Goal: Manage account settings

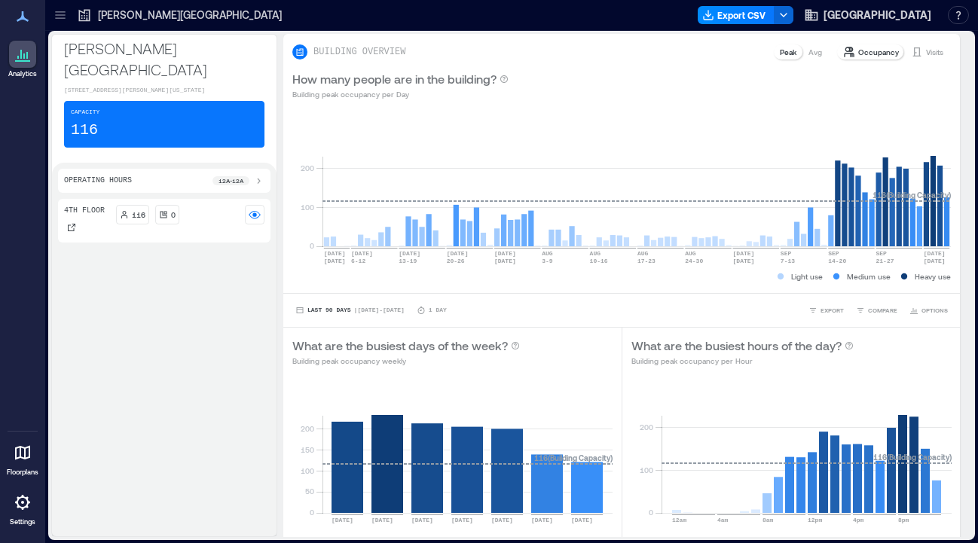
click at [24, 500] on icon at bounding box center [23, 503] width 18 height 18
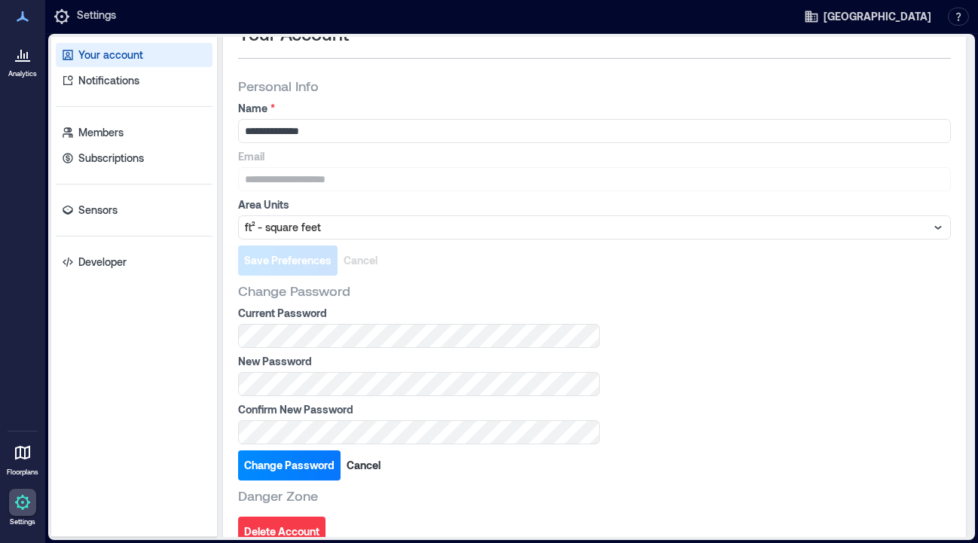
scroll to position [61, 0]
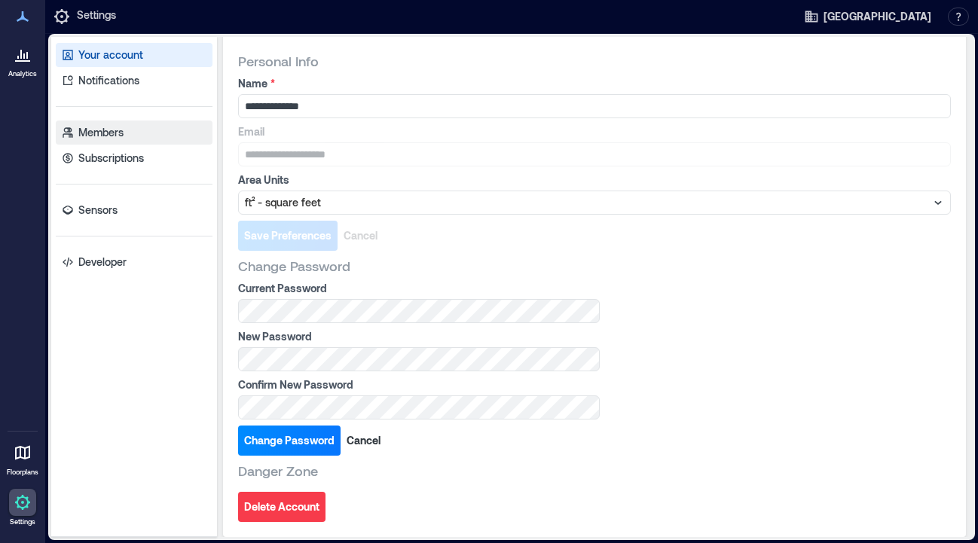
click at [114, 133] on p "Members" at bounding box center [100, 132] width 45 height 15
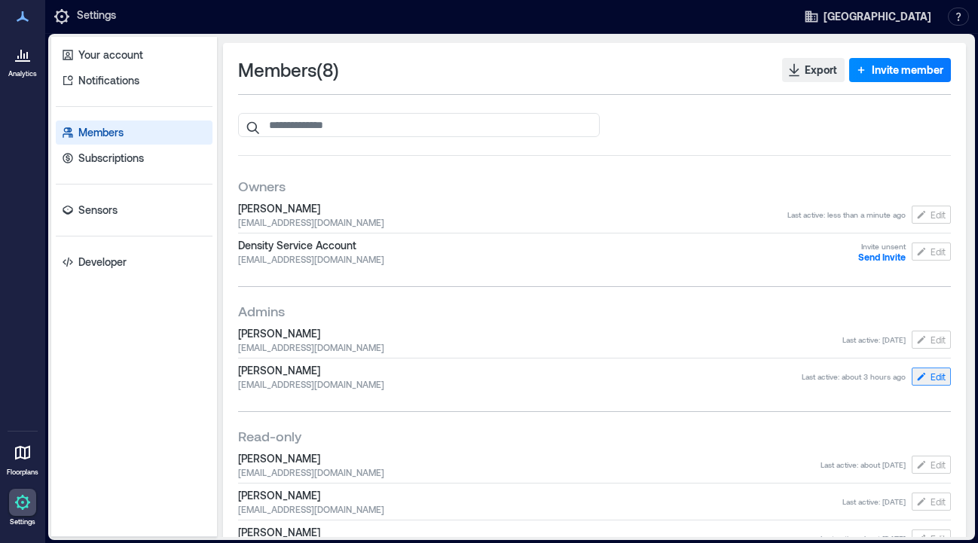
click at [931, 376] on span "Edit" at bounding box center [938, 377] width 15 height 12
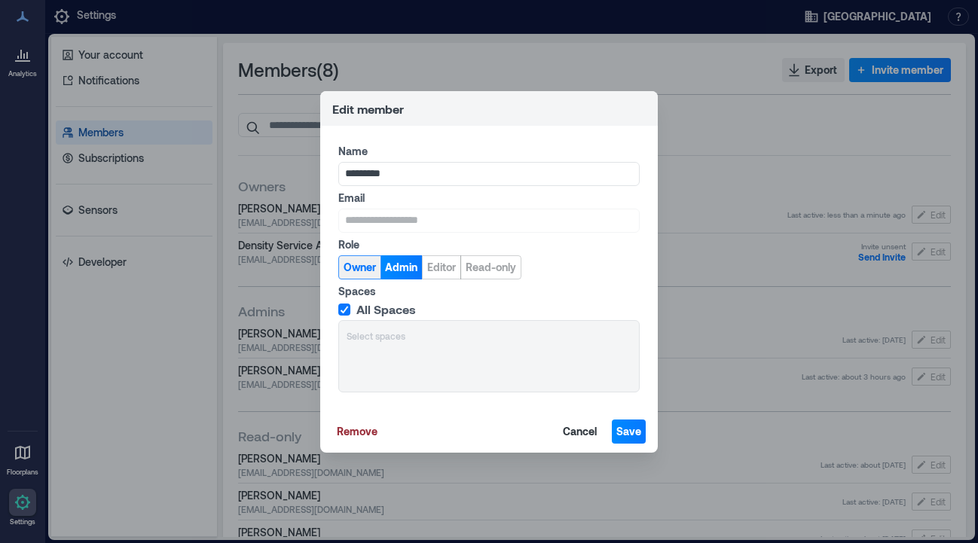
click at [362, 268] on span "Owner" at bounding box center [360, 267] width 32 height 15
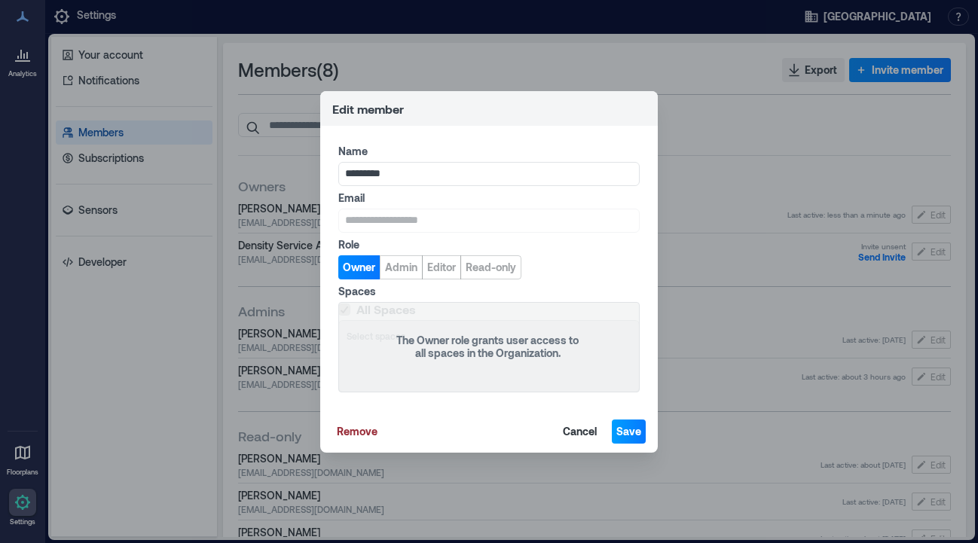
click at [627, 431] on span "Save" at bounding box center [628, 431] width 25 height 15
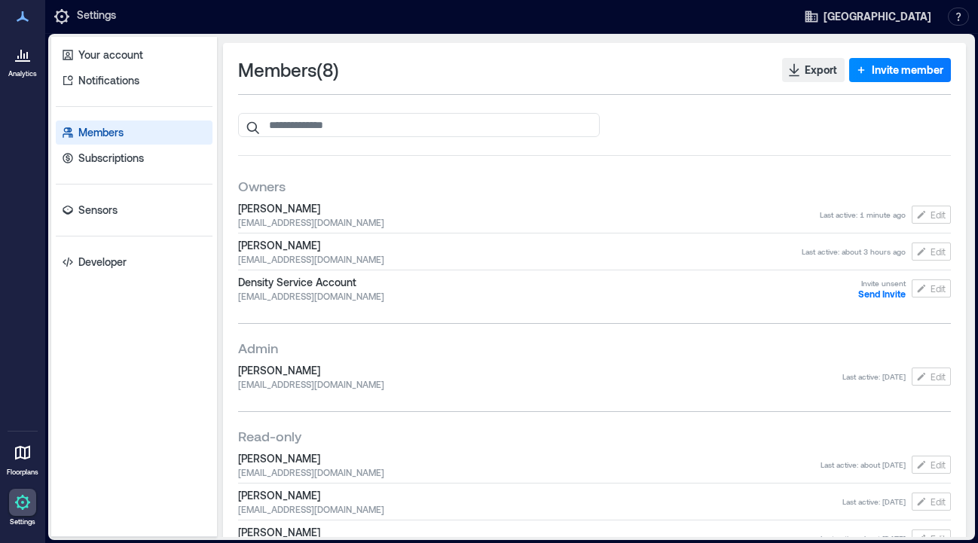
click at [21, 57] on icon at bounding box center [21, 54] width 2 height 9
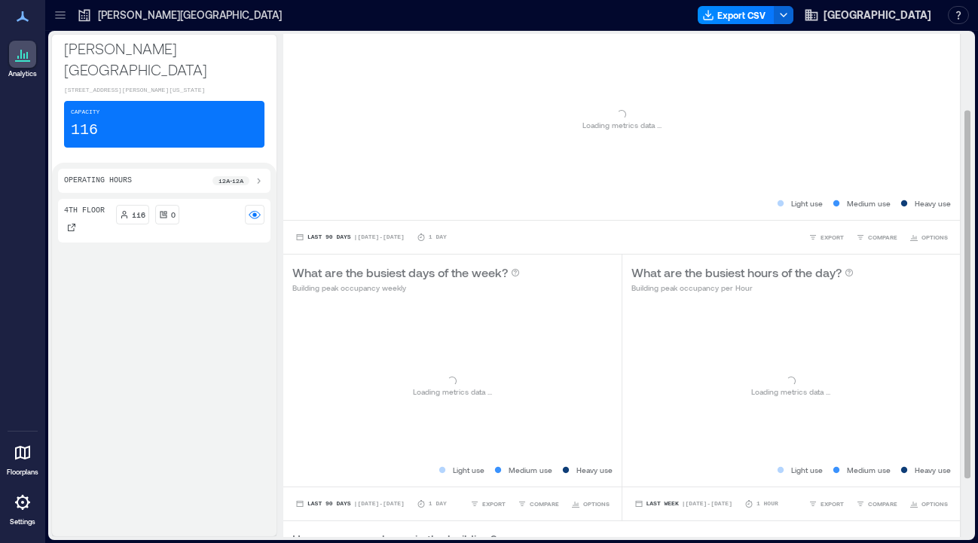
scroll to position [185, 0]
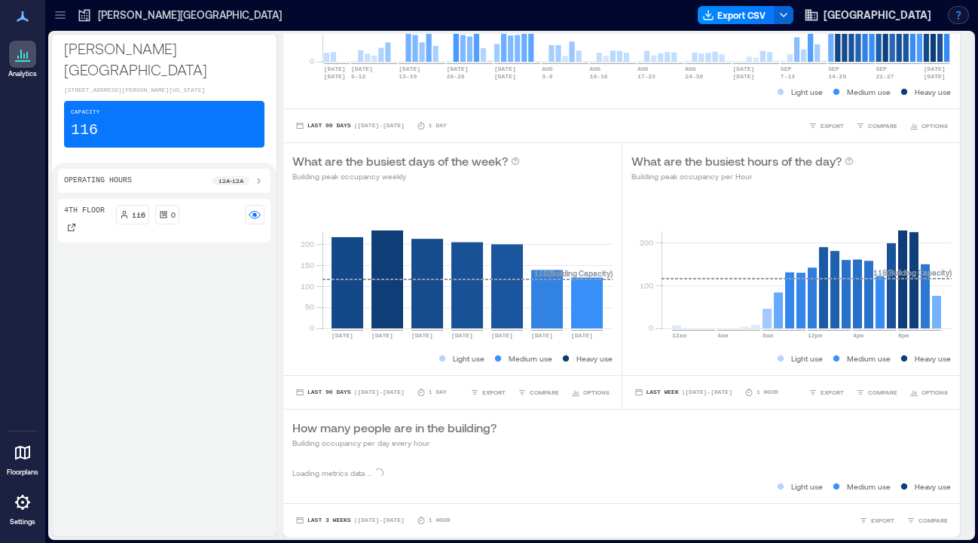
click at [959, 13] on button "button" at bounding box center [958, 15] width 21 height 18
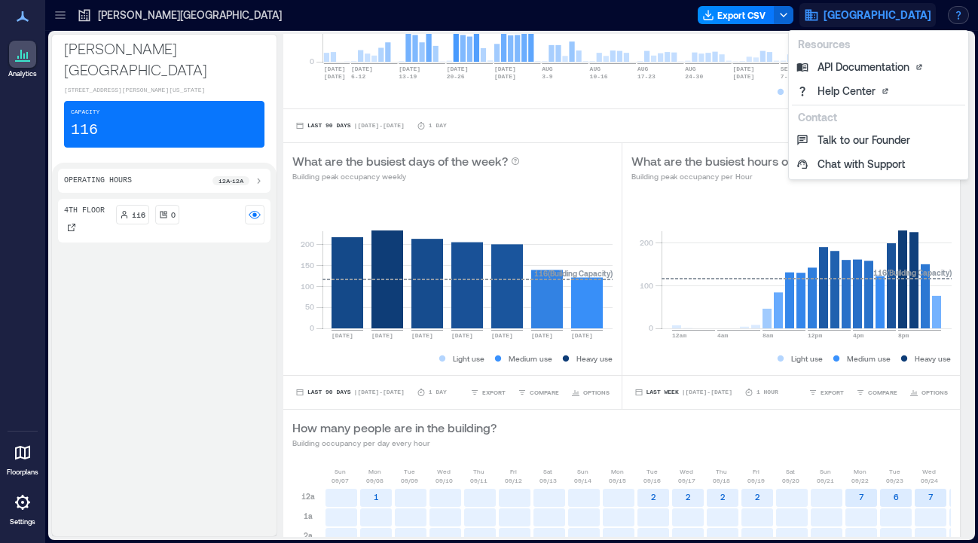
click at [864, 13] on span "[GEOGRAPHIC_DATA]" at bounding box center [878, 15] width 108 height 15
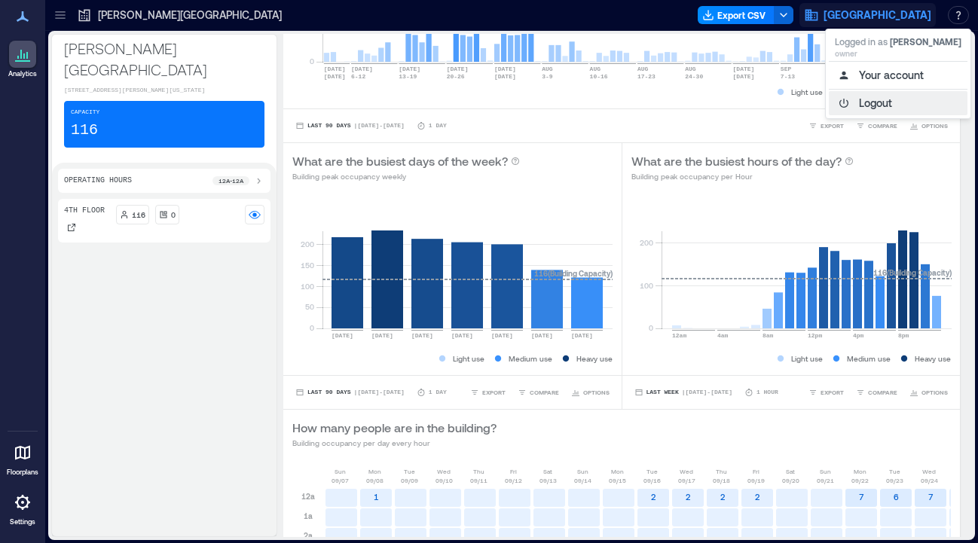
click at [871, 106] on button "Logout" at bounding box center [898, 103] width 139 height 24
